Goal: Task Accomplishment & Management: Book appointment/travel/reservation

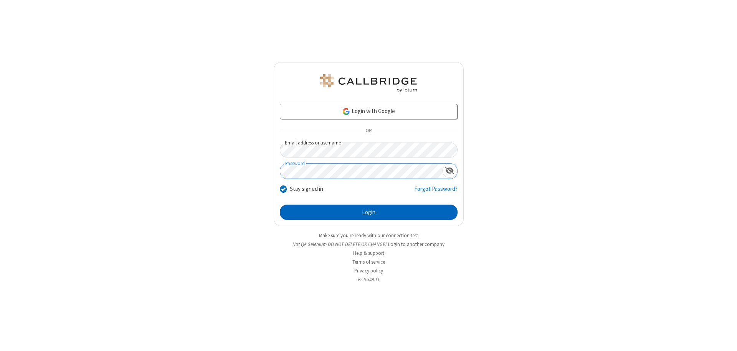
click at [368, 213] on button "Login" at bounding box center [369, 212] width 178 height 15
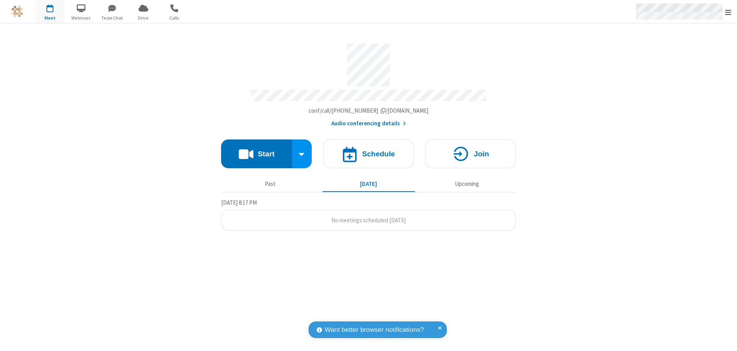
click at [728, 12] on span "Open menu" at bounding box center [728, 12] width 6 height 8
click at [50, 12] on span "button" at bounding box center [50, 8] width 29 height 13
click at [368, 150] on h4 "Schedule" at bounding box center [378, 153] width 33 height 7
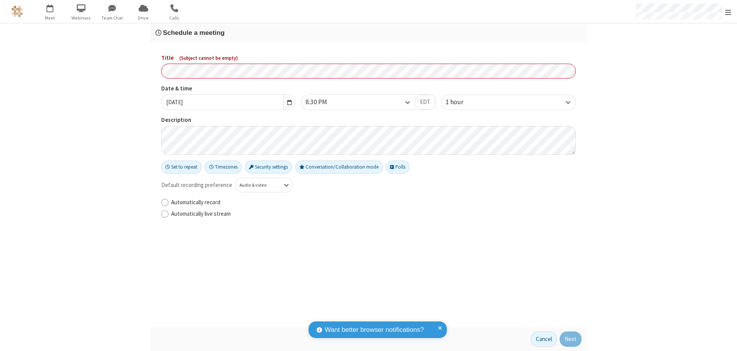
click at [368, 33] on h3 "Schedule a meeting" at bounding box center [368, 32] width 426 height 7
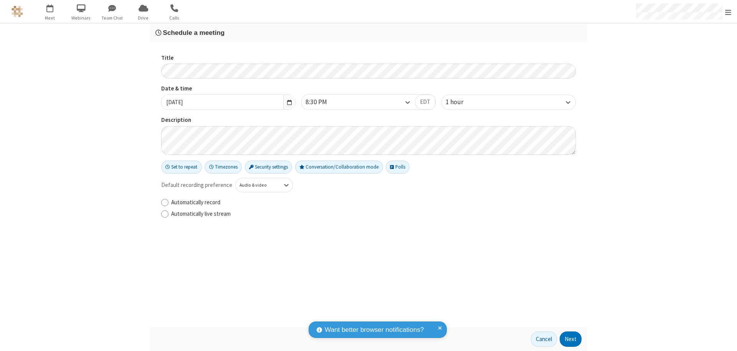
click at [571, 340] on button "Next" at bounding box center [570, 339] width 22 height 15
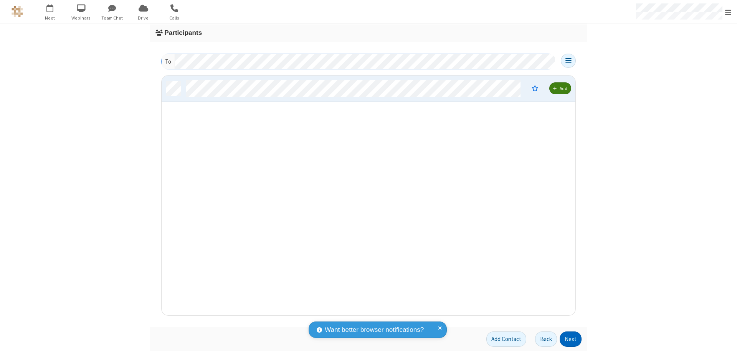
click at [571, 340] on button "Next" at bounding box center [570, 339] width 22 height 15
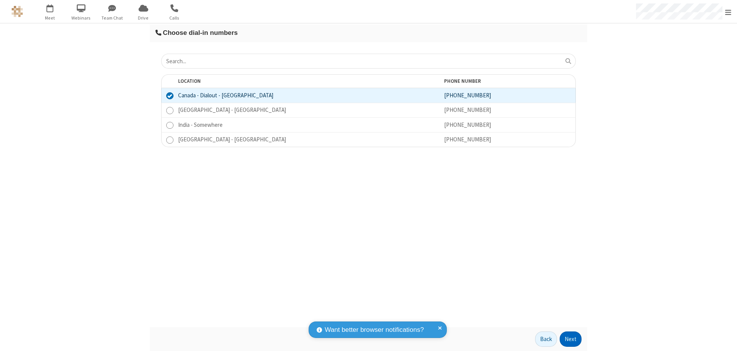
click at [571, 340] on button "Next" at bounding box center [570, 339] width 22 height 15
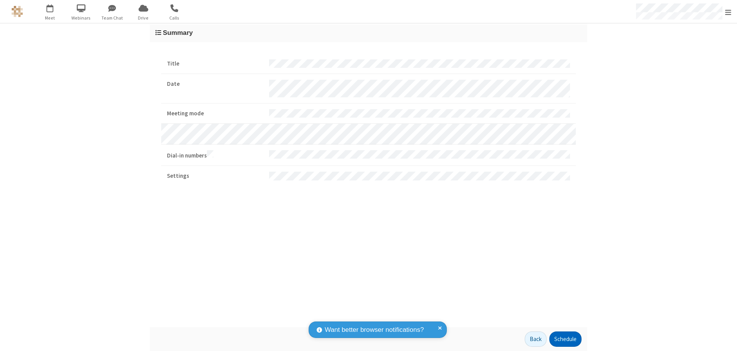
click at [565, 340] on button "Schedule" at bounding box center [565, 339] width 32 height 15
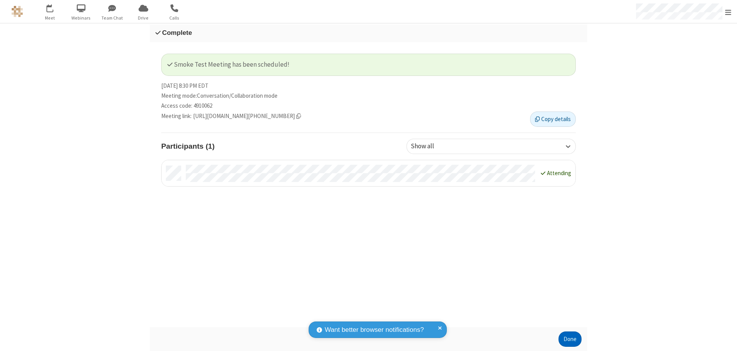
click at [570, 340] on button "Done" at bounding box center [569, 339] width 23 height 15
